Goal: Information Seeking & Learning: Learn about a topic

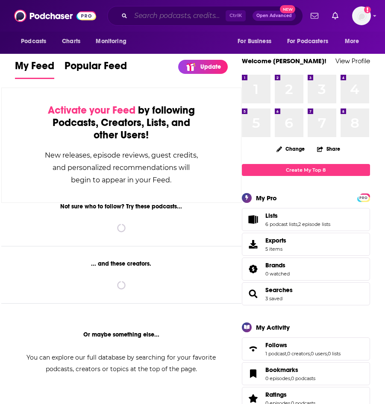
click at [191, 17] on input "Search podcasts, credits, & more..." at bounding box center [178, 16] width 95 height 14
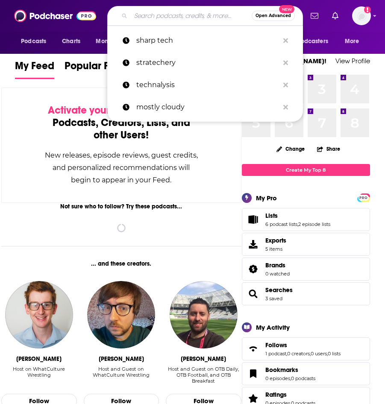
paste input "l"
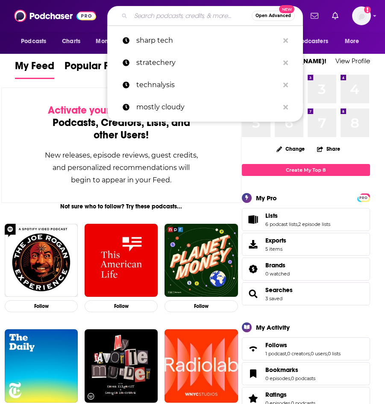
click at [191, 17] on input "Search podcasts, credits, & more..." at bounding box center [191, 16] width 121 height 14
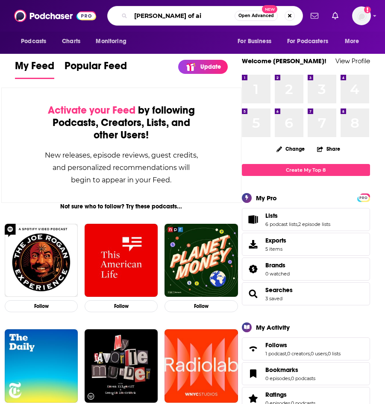
type input "[PERSON_NAME] of ai"
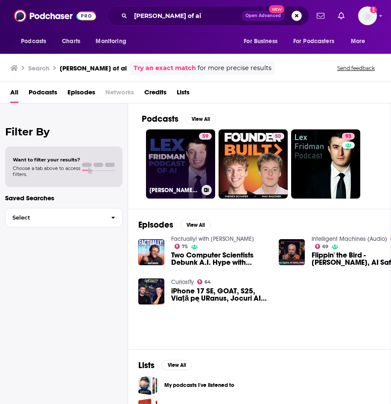
click at [198, 150] on link "59 [PERSON_NAME] Podcast of AI" at bounding box center [180, 163] width 69 height 69
